Goal: Transaction & Acquisition: Subscribe to service/newsletter

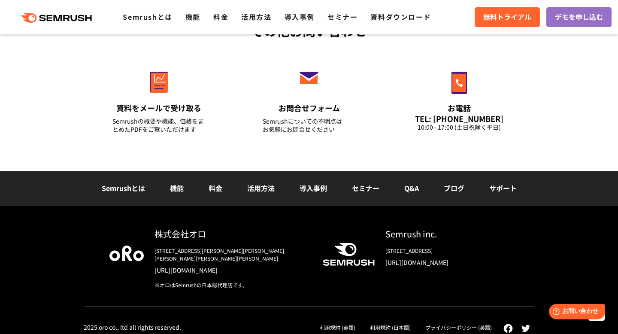
click at [174, 188] on link "機能" at bounding box center [177, 188] width 14 height 10
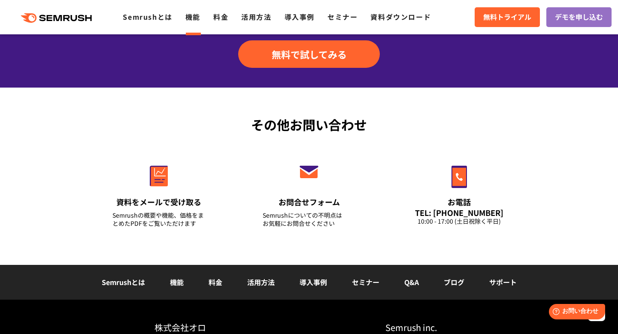
scroll to position [2965, 0]
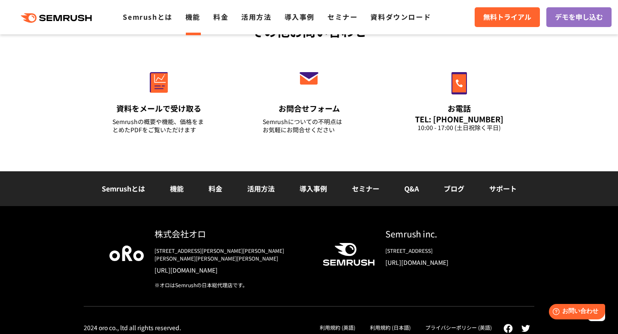
click at [218, 189] on link "料金" at bounding box center [215, 188] width 14 height 10
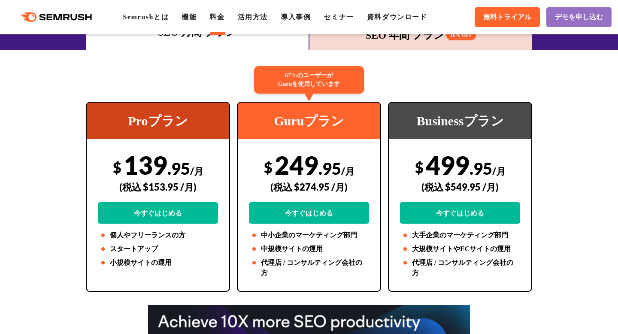
scroll to position [73, 0]
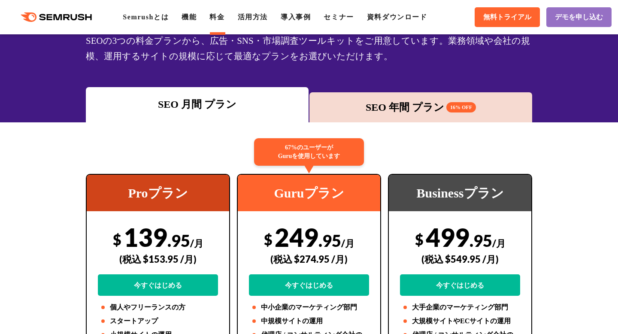
click at [383, 118] on div "SEO 年間 プラン 16% OFF" at bounding box center [420, 107] width 223 height 30
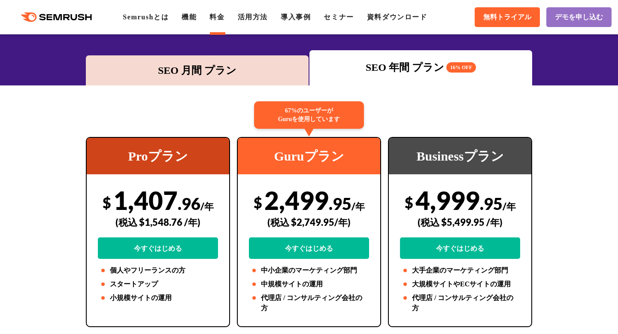
scroll to position [47, 0]
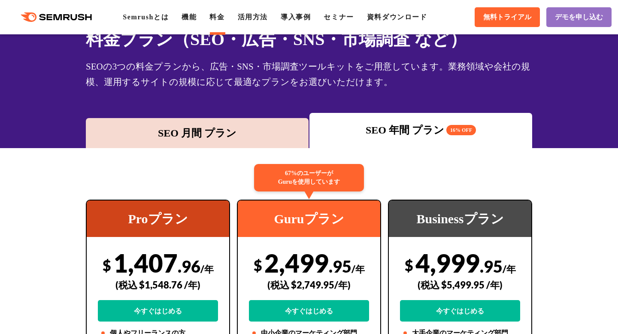
click at [258, 135] on div "SEO 月間 プラン" at bounding box center [197, 132] width 214 height 15
